Goal: Information Seeking & Learning: Find specific page/section

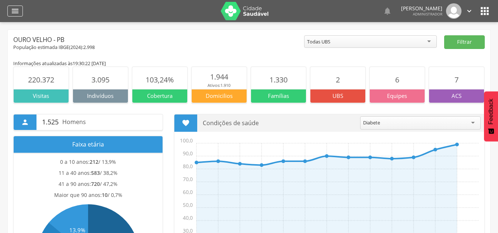
click at [16, 12] on icon "" at bounding box center [15, 11] width 9 height 9
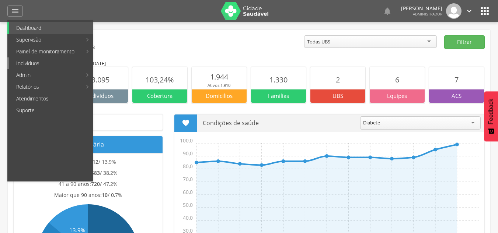
click at [31, 62] on link "Indivíduos" at bounding box center [51, 63] width 84 height 12
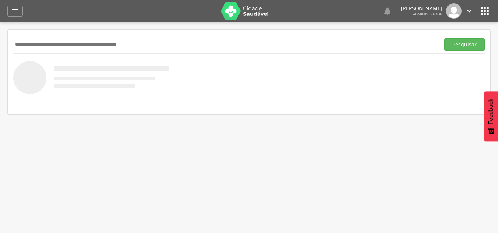
click at [101, 46] on input "text" at bounding box center [224, 44] width 423 height 13
type input "********"
click at [444, 38] on button "Pesquisar" at bounding box center [464, 44] width 41 height 13
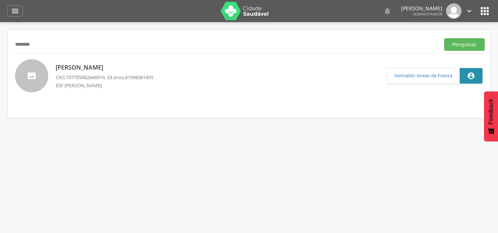
click at [101, 66] on p "[PERSON_NAME]" at bounding box center [105, 67] width 98 height 8
type input "**********"
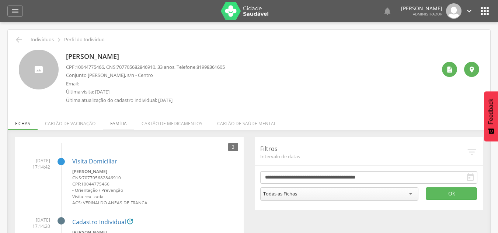
click at [116, 125] on li "Família" at bounding box center [118, 121] width 31 height 17
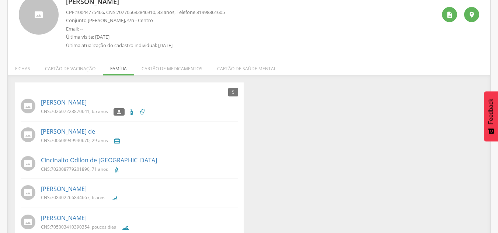
scroll to position [70, 0]
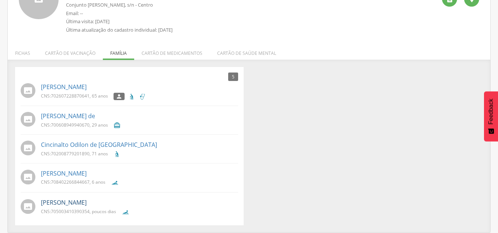
click at [81, 204] on link "[PERSON_NAME]" at bounding box center [64, 203] width 46 height 8
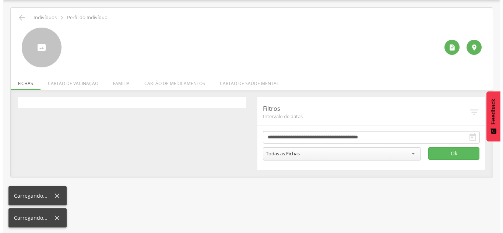
scroll to position [22, 0]
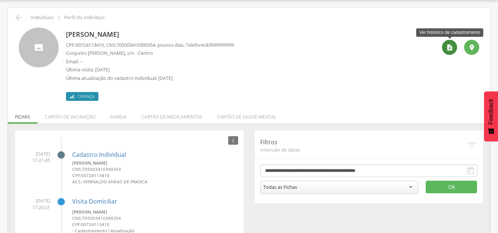
click at [448, 48] on icon "" at bounding box center [449, 47] width 7 height 7
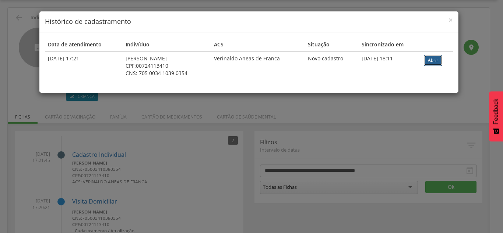
click at [427, 59] on link "Abrir" at bounding box center [433, 60] width 18 height 11
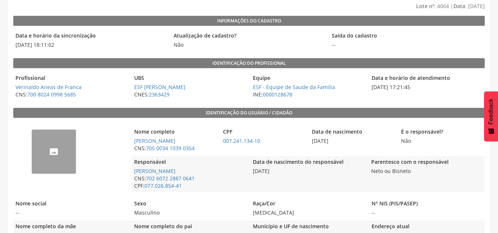
scroll to position [74, 0]
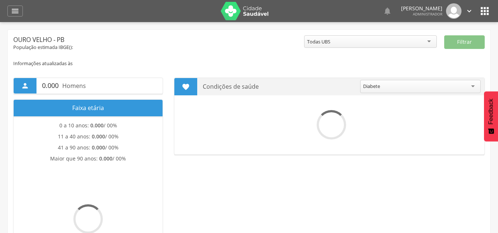
click at [485, 5] on icon "" at bounding box center [485, 11] width 12 height 12
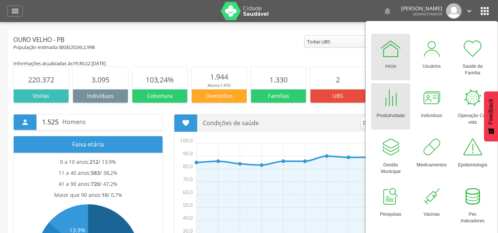
click at [391, 109] on div "Produtividade" at bounding box center [390, 114] width 28 height 10
